Goal: Task Accomplishment & Management: Manage account settings

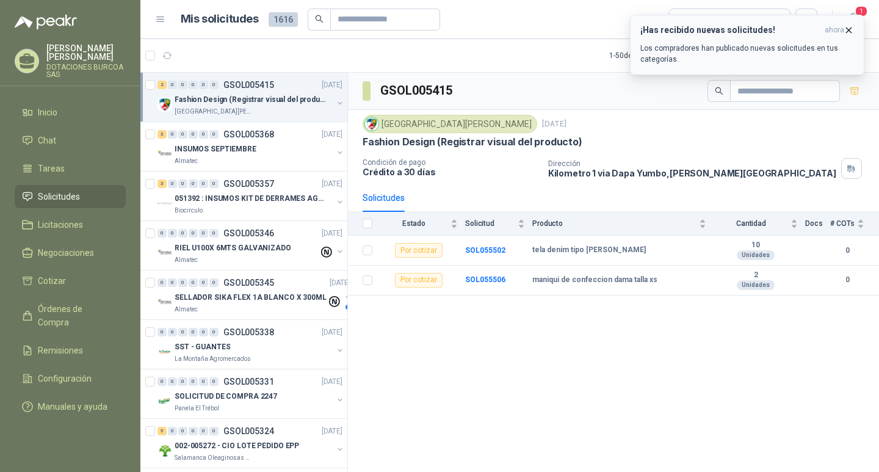
click at [761, 32] on h3 "¡Has recibido nuevas solicitudes!" at bounding box center [729, 30] width 179 height 10
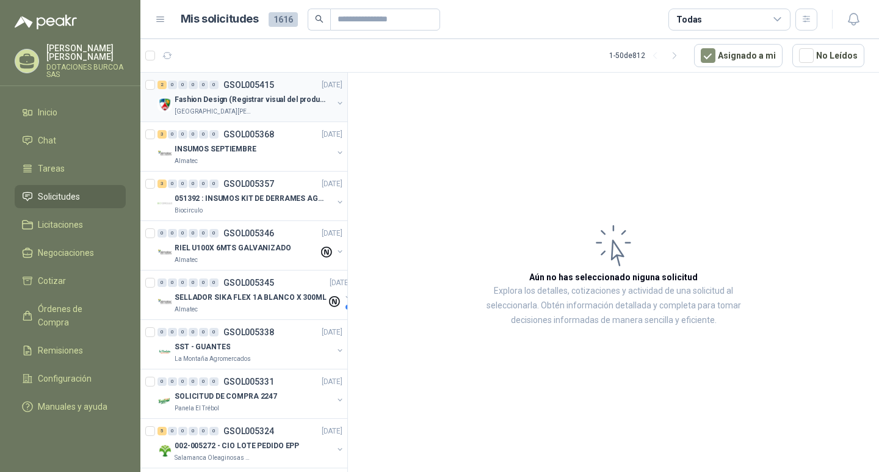
click at [235, 97] on p "Fashion Design (Registrar visual del producto)" at bounding box center [251, 100] width 152 height 12
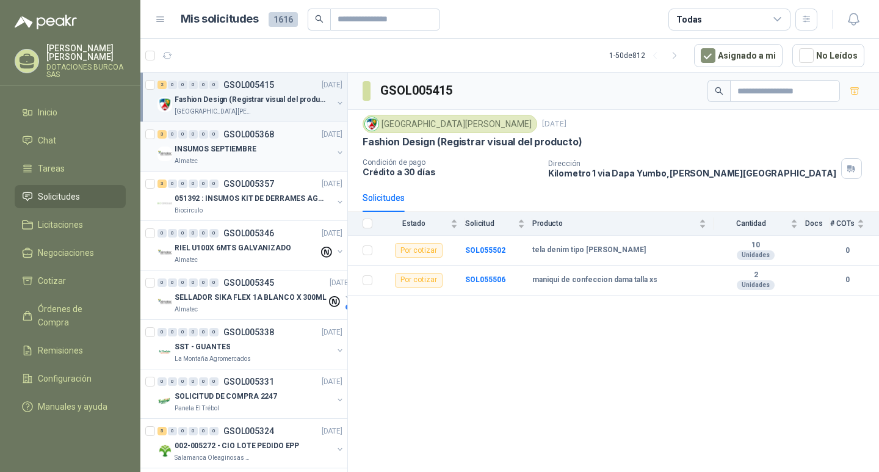
click at [187, 160] on p "Almatec" at bounding box center [186, 161] width 23 height 10
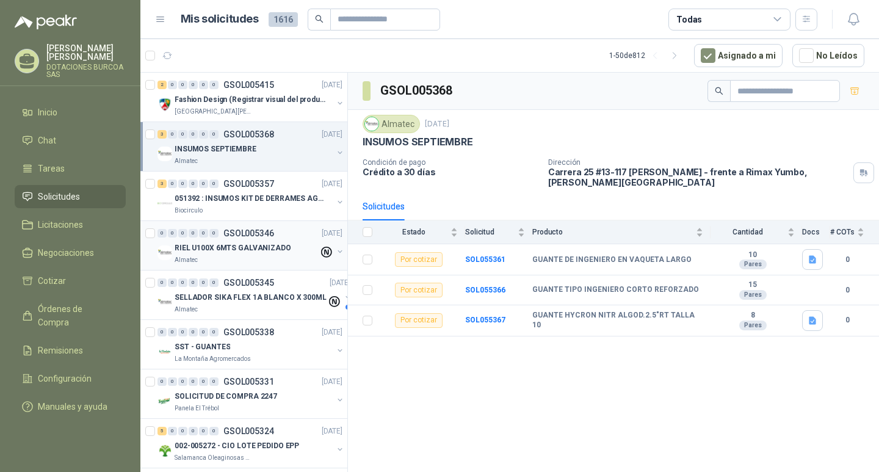
click at [228, 251] on p "RIEL U100X 6MTS GALVANIZADO" at bounding box center [233, 248] width 117 height 12
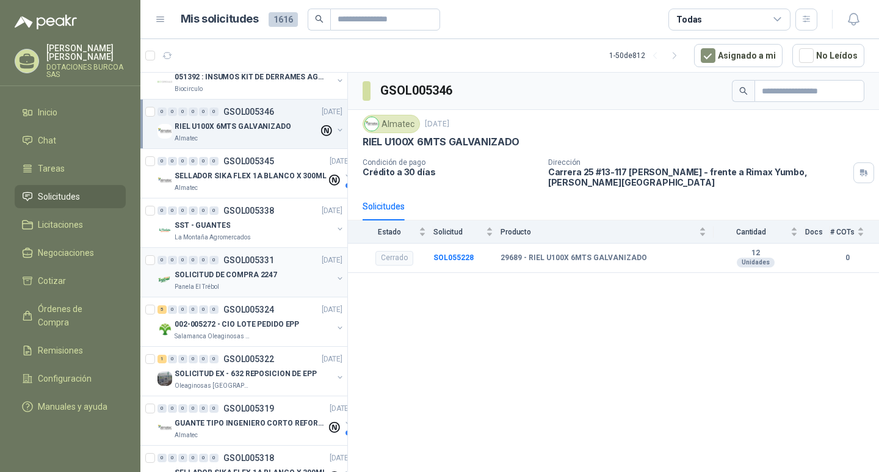
scroll to position [122, 0]
click at [212, 175] on p "SELLADOR SIKA FLEX 1A BLANCO X 300ML" at bounding box center [251, 176] width 152 height 12
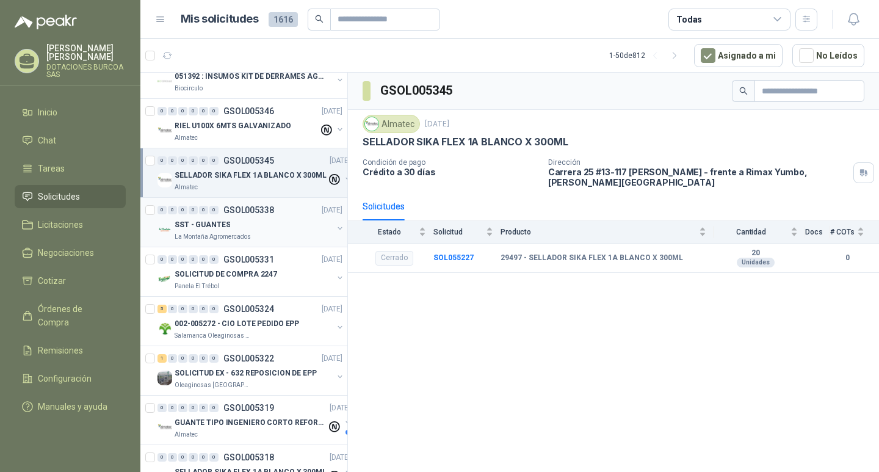
click at [223, 232] on p "La Montaña Agromercados" at bounding box center [213, 237] width 76 height 10
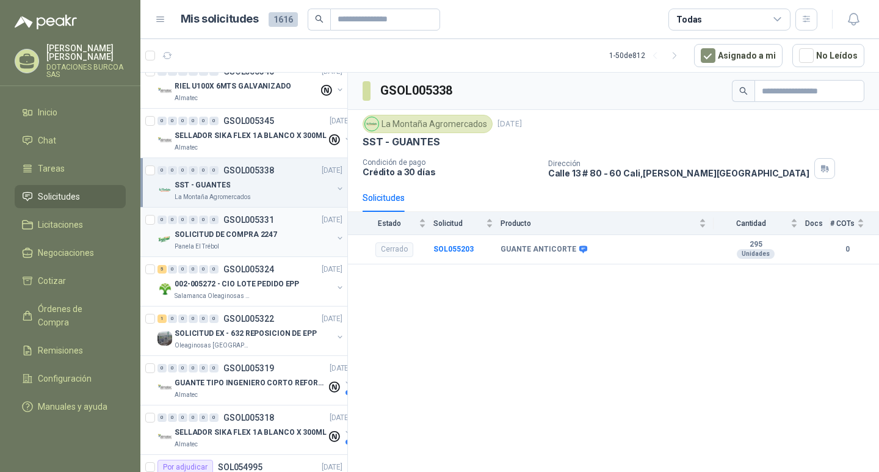
scroll to position [183, 0]
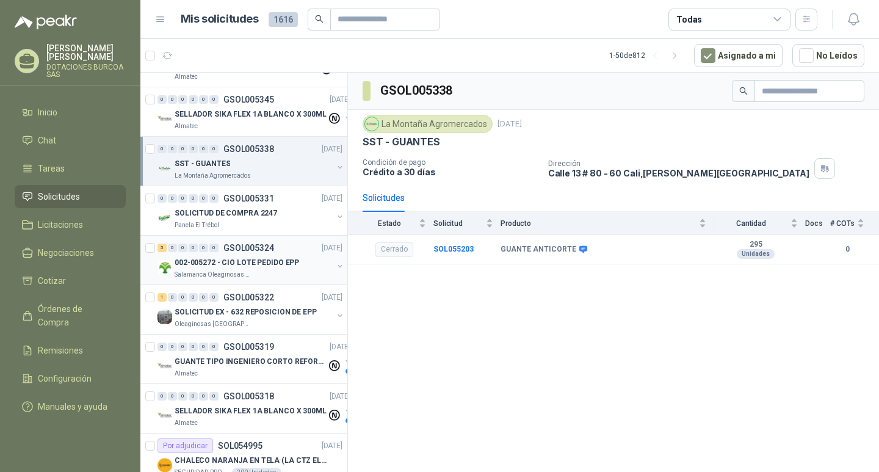
click at [233, 274] on p "Salamanca Oleaginosas SAS" at bounding box center [213, 275] width 77 height 10
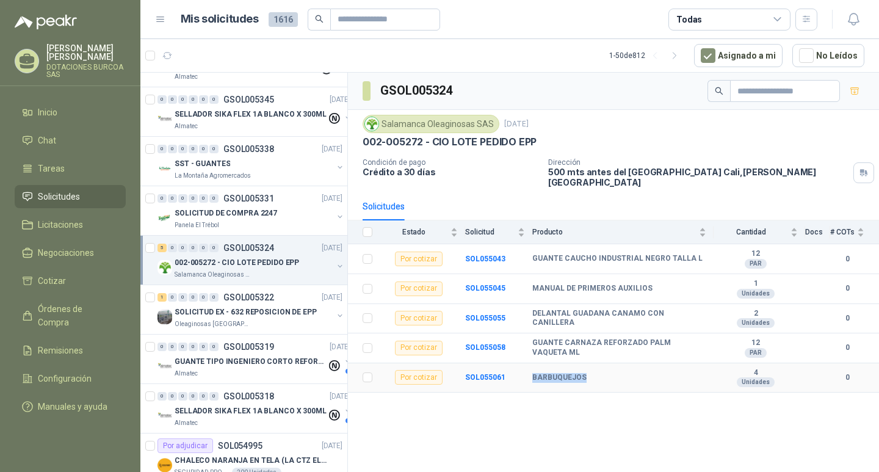
drag, startPoint x: 584, startPoint y: 367, endPoint x: 533, endPoint y: 373, distance: 51.0
click at [533, 373] on div "BARBUQUEJOS" at bounding box center [619, 378] width 174 height 10
copy b "BARBUQUEJOS"
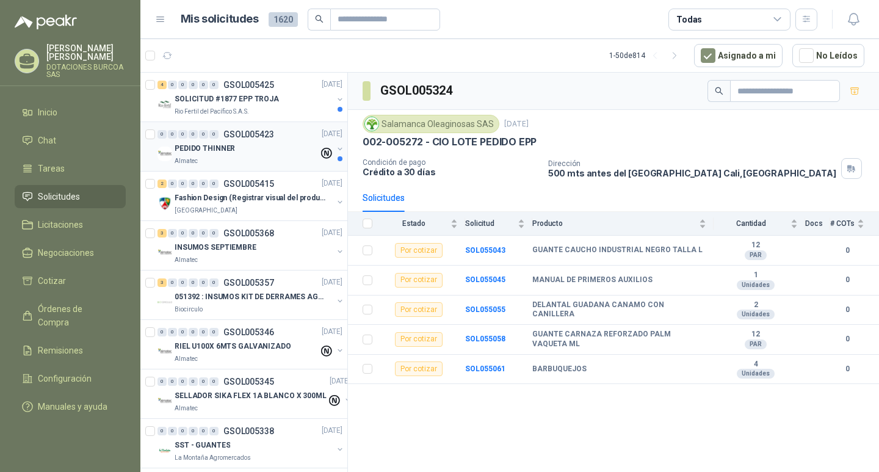
click at [217, 146] on p "PEDIDO THINNER" at bounding box center [205, 149] width 60 height 12
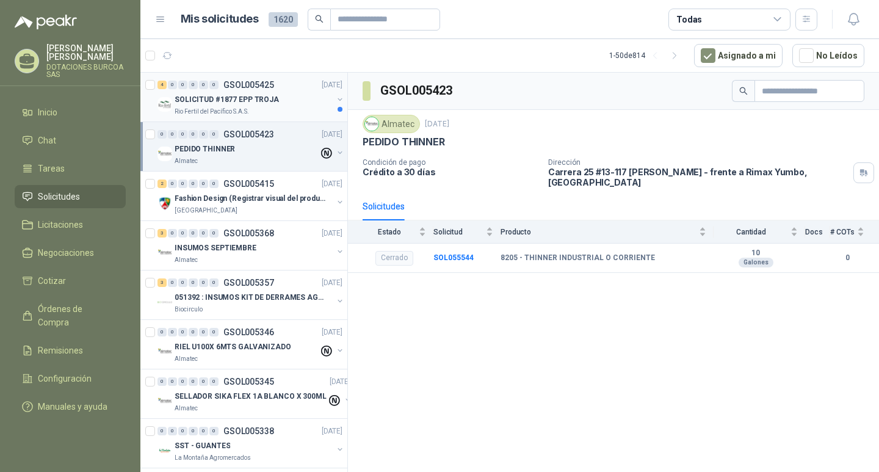
click at [247, 107] on div "Rio Fertil del Pacífico S.A.S." at bounding box center [254, 112] width 158 height 10
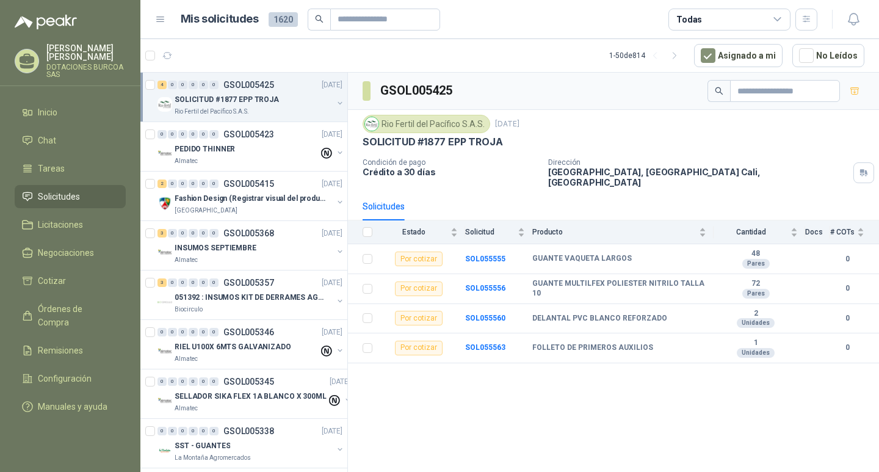
click at [213, 99] on p "SOLICITUD #1877 EPP TROJA" at bounding box center [227, 100] width 104 height 12
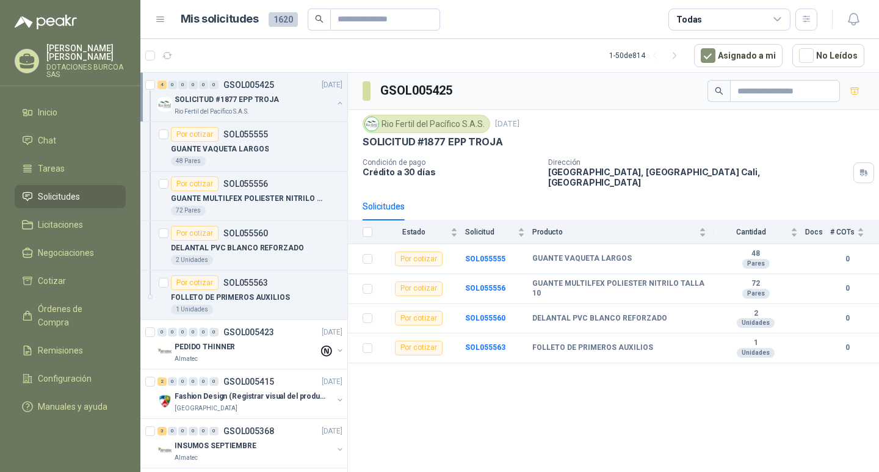
click at [161, 18] on icon at bounding box center [160, 19] width 11 height 11
